Goal: Use online tool/utility: Utilize a website feature to perform a specific function

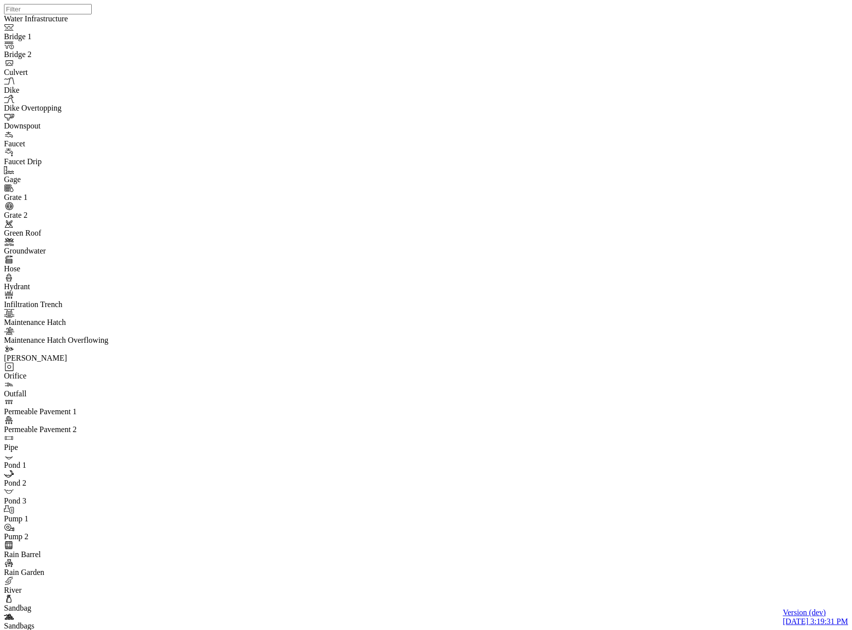
select select "CIRCLE"
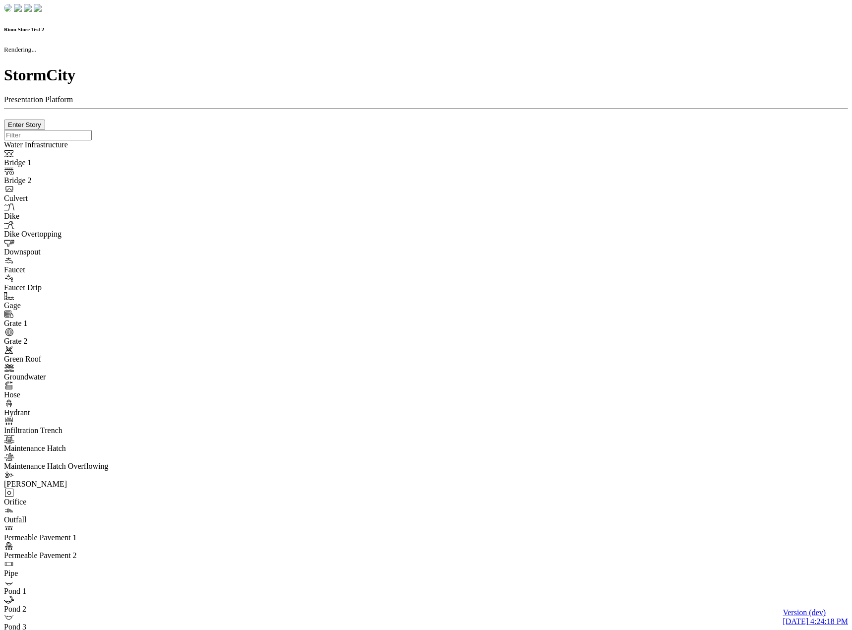
checkbox input "true"
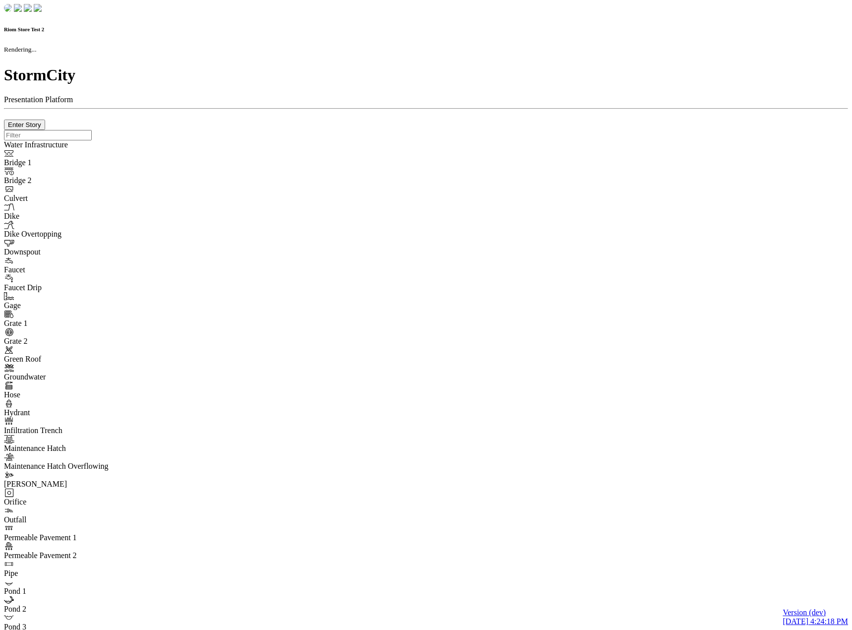
type input "0m"
type textarea "Depth = 0"
checkbox input "true"
select select "CIRCLE"
type input "7"
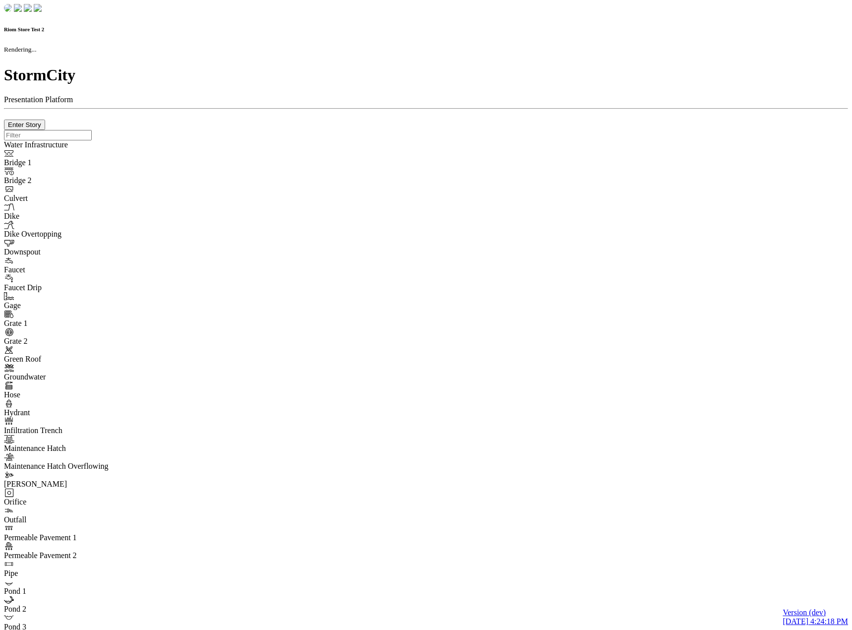
checkbox input "true"
type input "0"
type textarea "<i class="far fa-building"></i>"
select select "None"
type input "7"
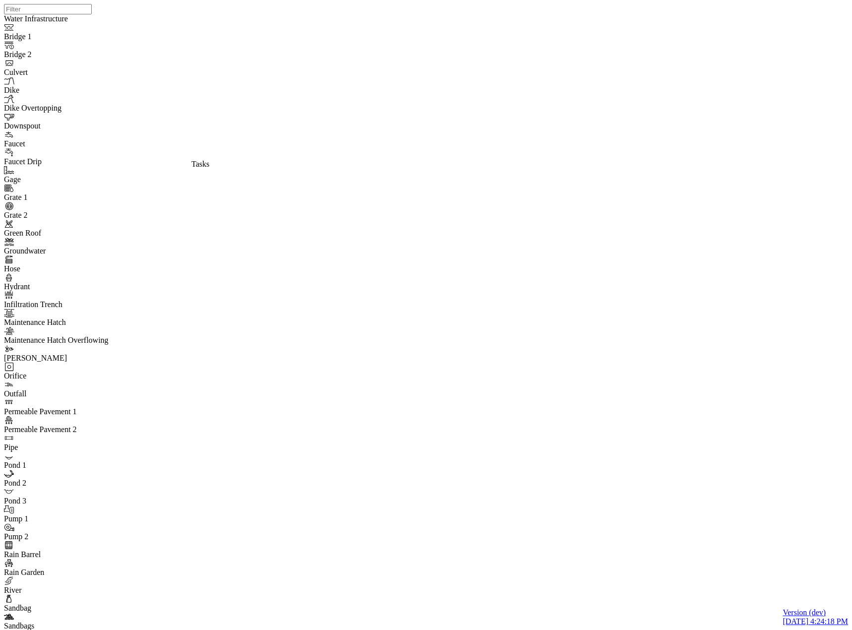
click at [454, 217] on div "JC JC JC" at bounding box center [430, 302] width 852 height 604
click at [260, 105] on Cluthe "JC Jesse Cluthe" at bounding box center [256, 102] width 77 height 29
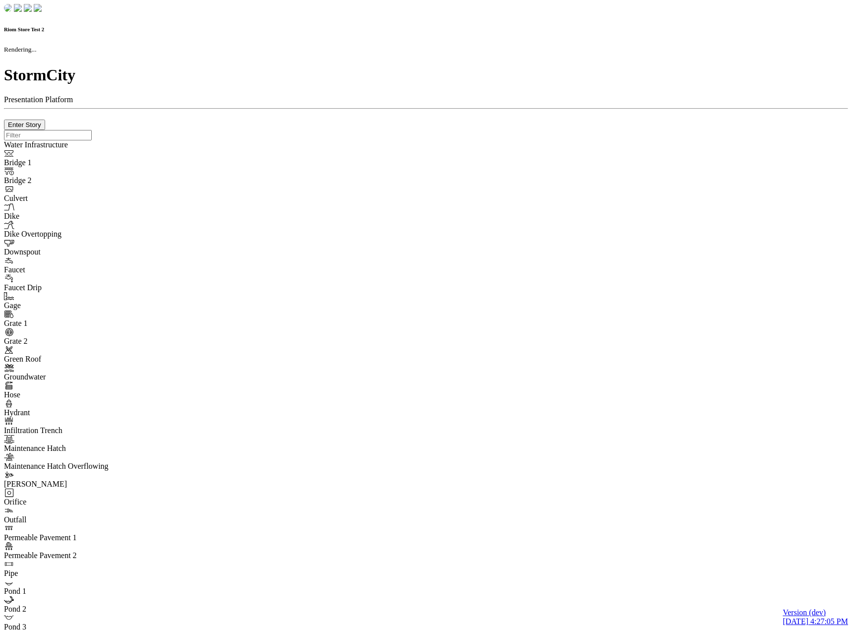
checkbox input "true"
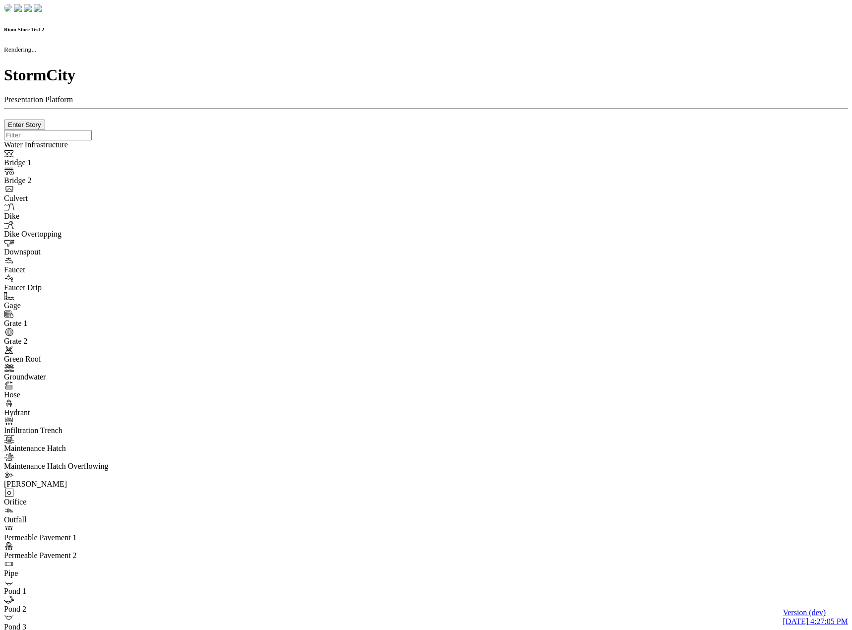
type input "0m"
type textarea "Depth = 0"
checkbox input "true"
select select "CIRCLE"
type input "7"
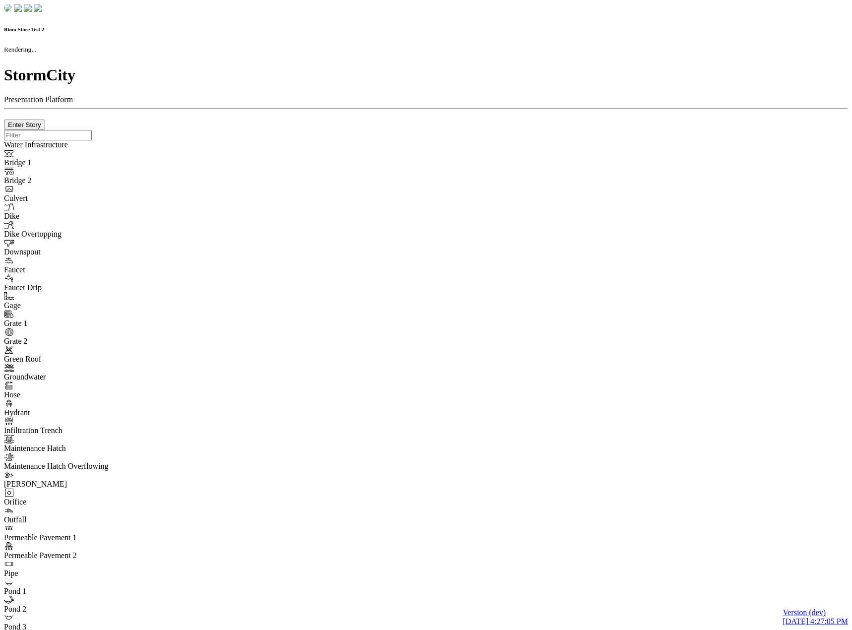
checkbox input "true"
type input "0"
type textarea "<i class="far fa-building"></i>"
select select "None"
type input "7"
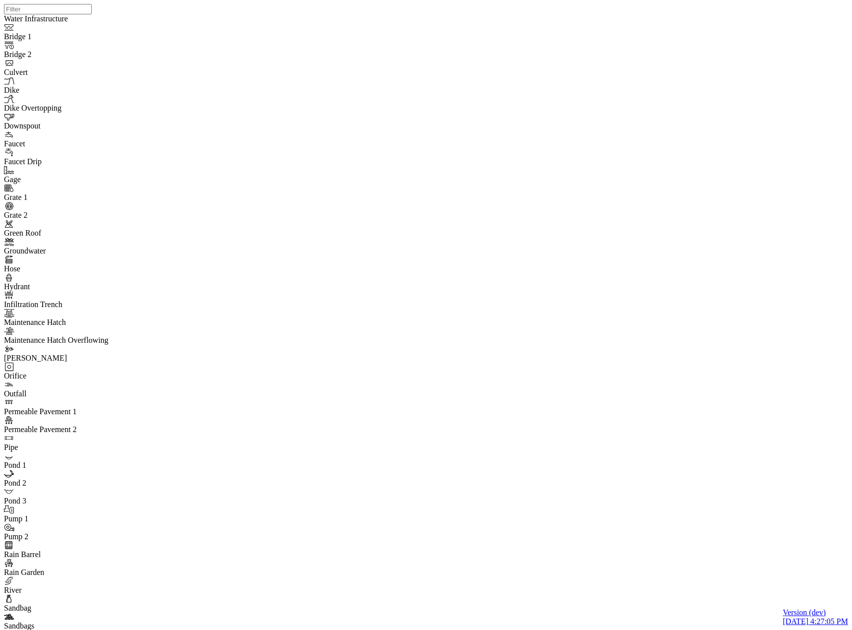
click at [533, 312] on div "JC JC JC" at bounding box center [430, 302] width 852 height 604
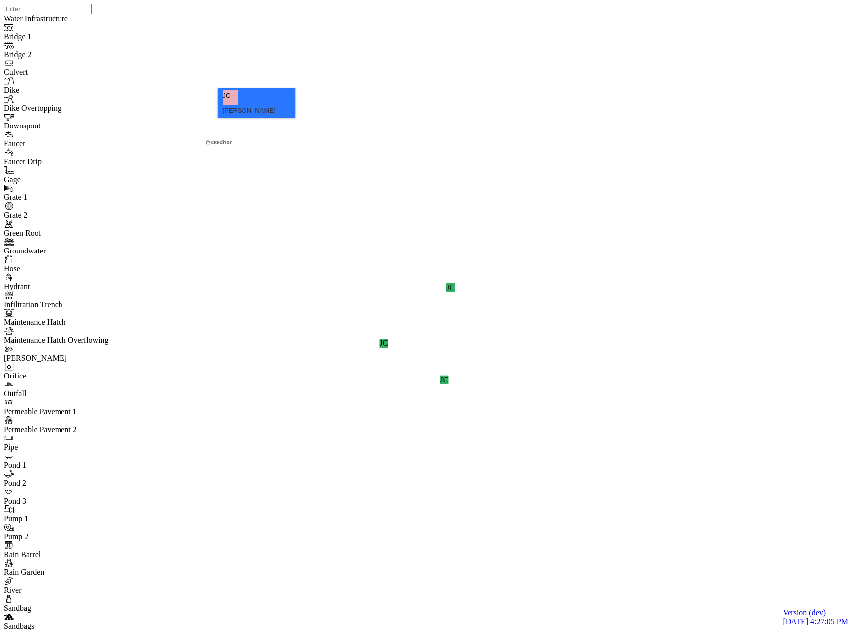
click at [257, 105] on div "[PERSON_NAME]" at bounding box center [257, 111] width 68 height 12
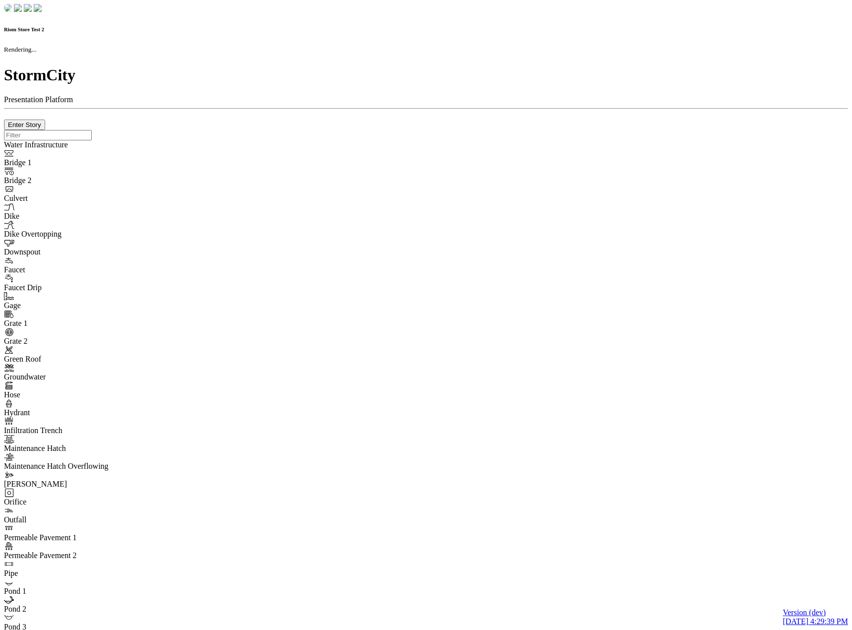
checkbox input "true"
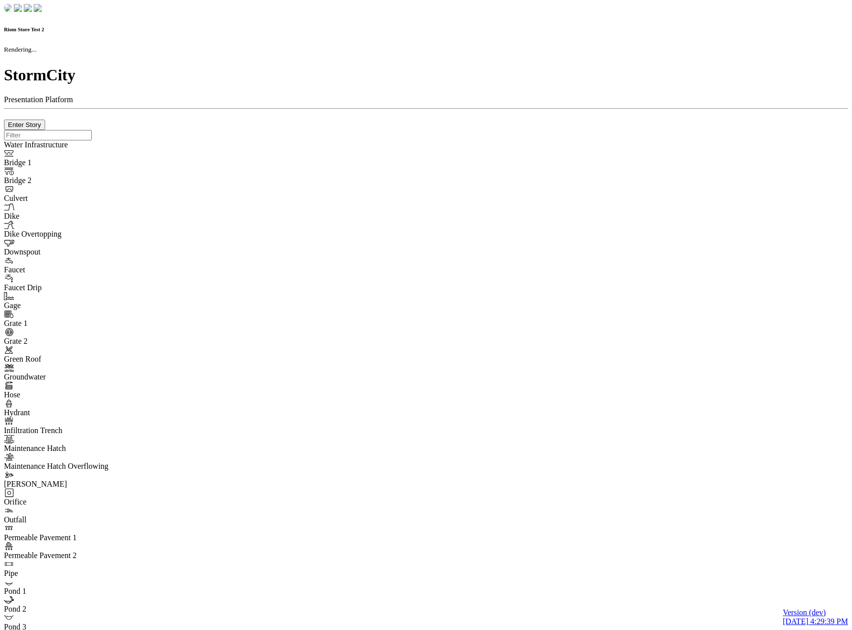
type input "0m"
type textarea "Depth = 0"
checkbox input "true"
select select "CIRCLE"
type input "7"
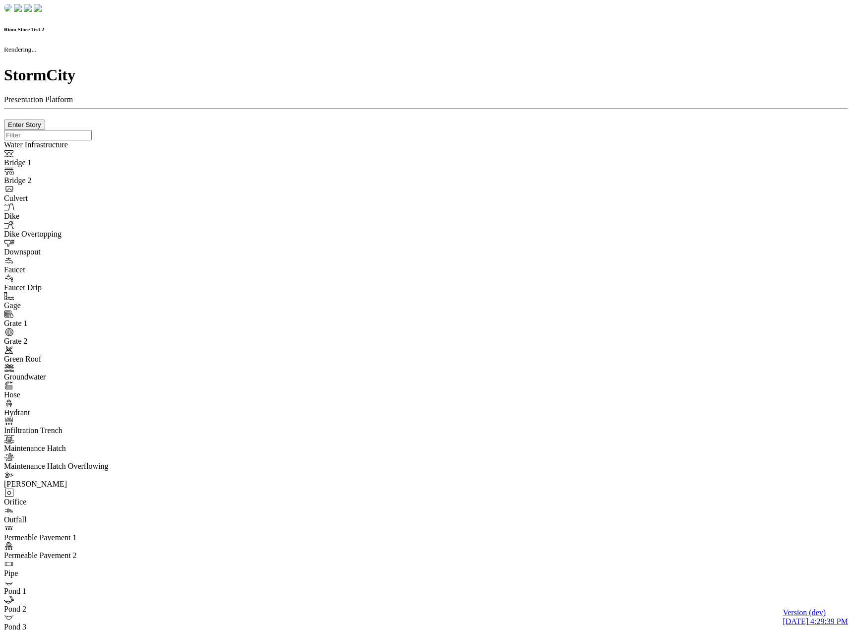
checkbox input "true"
type input "0"
select select "None"
type textarea "<i class="far fa-building"></i>"
type input "7"
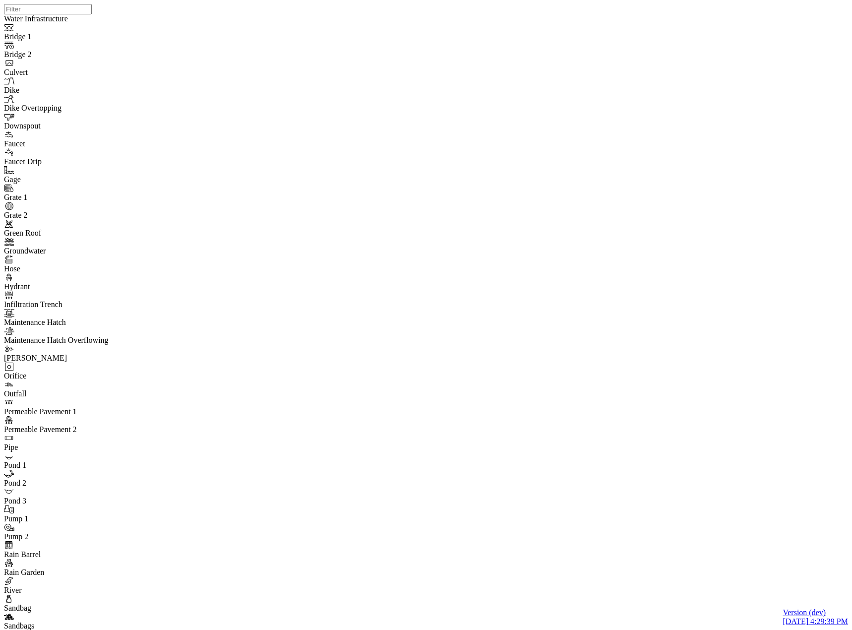
click at [458, 222] on div "JC JC JC JC" at bounding box center [430, 302] width 852 height 604
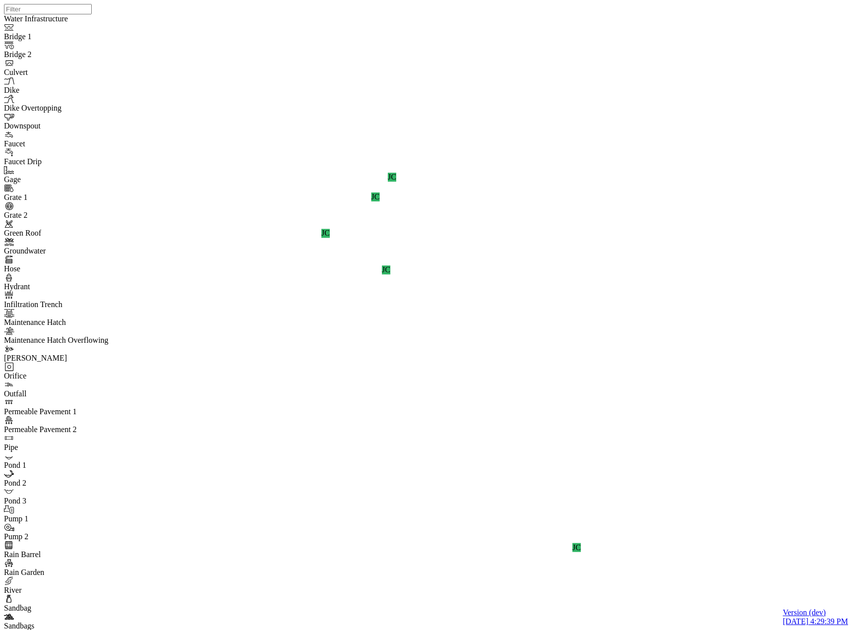
drag, startPoint x: 249, startPoint y: 238, endPoint x: 245, endPoint y: 195, distance: 42.4
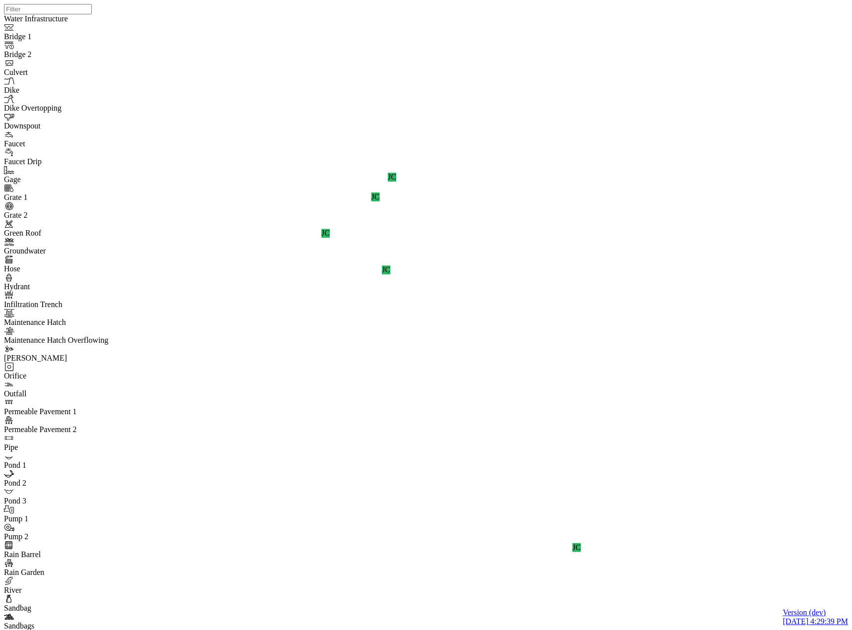
drag, startPoint x: 232, startPoint y: 188, endPoint x: 236, endPoint y: 117, distance: 71.0
